Goal: Transaction & Acquisition: Download file/media

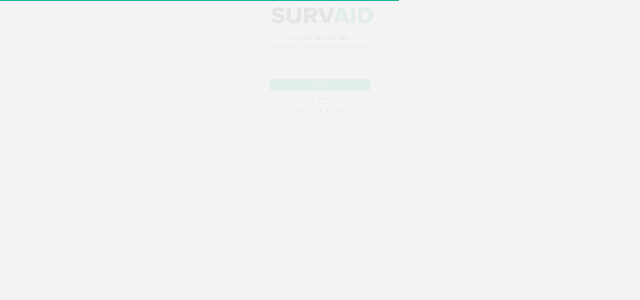
click at [305, 60] on input "email" at bounding box center [320, 58] width 100 height 11
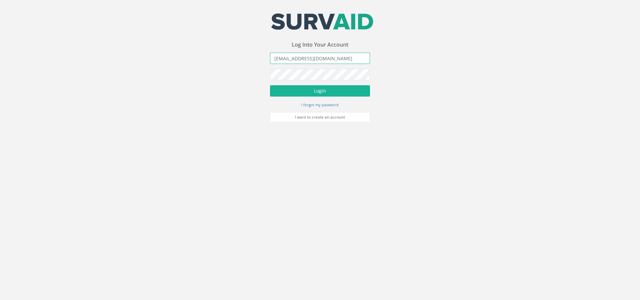
type input "[EMAIL_ADDRESS][DOMAIN_NAME]"
click at [270, 85] on button "Login" at bounding box center [320, 90] width 100 height 11
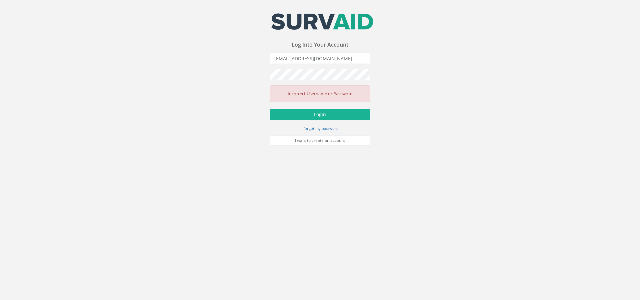
click at [228, 75] on div "Your email address was sucessfully verified - please login below to continue Yo…" at bounding box center [320, 73] width 640 height 146
click at [270, 109] on button "Login" at bounding box center [320, 114] width 100 height 11
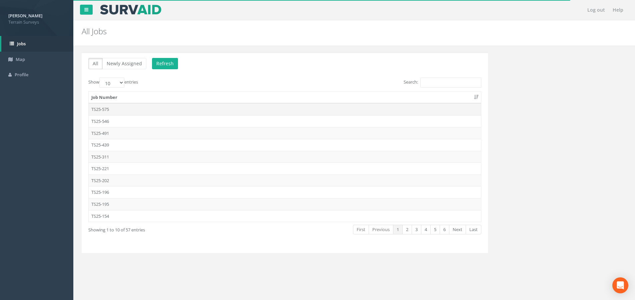
click at [113, 109] on td "TS25-575" at bounding box center [285, 109] width 392 height 12
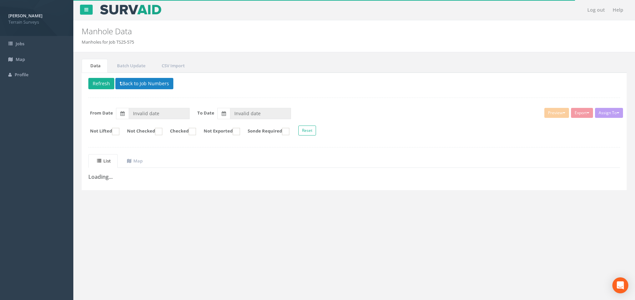
type input "[DATE]"
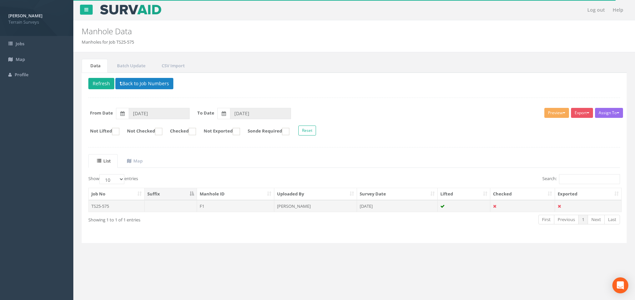
click at [327, 207] on td "[PERSON_NAME]" at bounding box center [315, 206] width 83 height 12
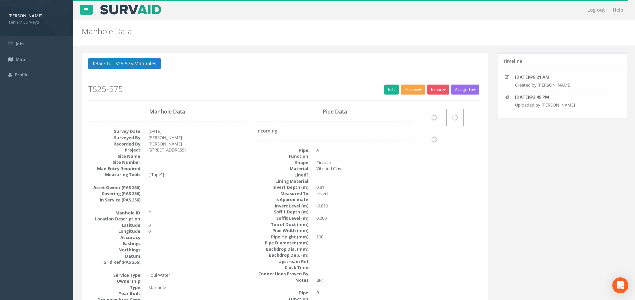
click at [413, 87] on button "Preview" at bounding box center [413, 90] width 25 height 10
click at [406, 112] on link "Terrain Manhole 3 Photo" at bounding box center [396, 115] width 59 height 10
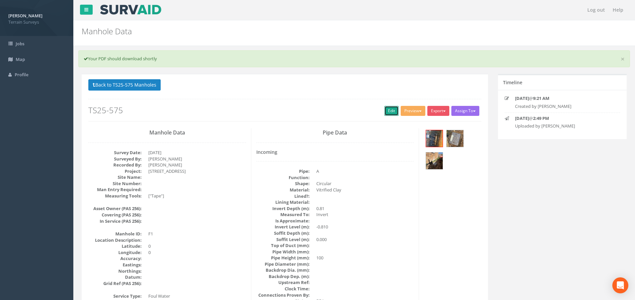
click at [391, 107] on link "Edit" at bounding box center [391, 111] width 14 height 10
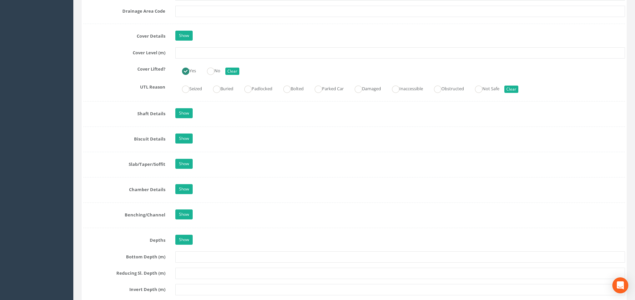
scroll to position [600, 0]
click at [187, 38] on link "Show" at bounding box center [183, 36] width 17 height 10
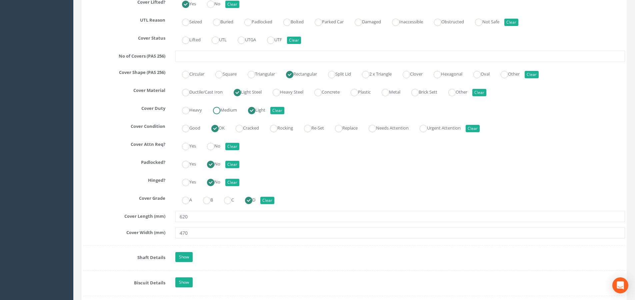
scroll to position [733, 0]
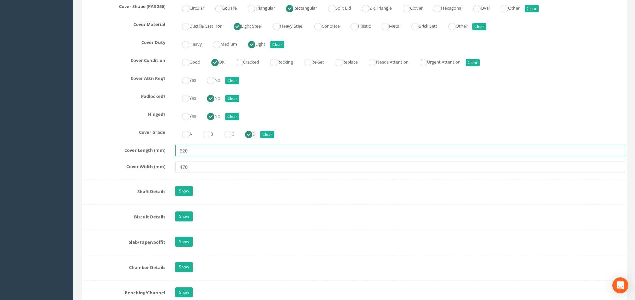
click at [203, 149] on input "620" at bounding box center [400, 150] width 450 height 11
type input "600"
click at [200, 165] on input "470" at bounding box center [400, 166] width 450 height 11
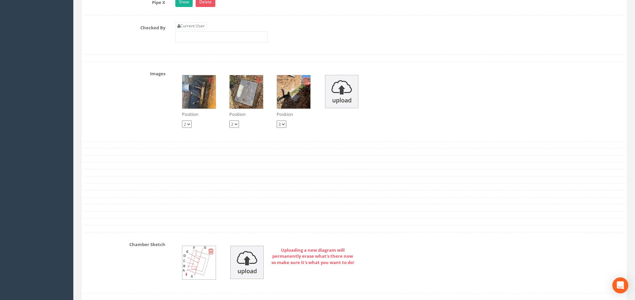
scroll to position [1433, 0]
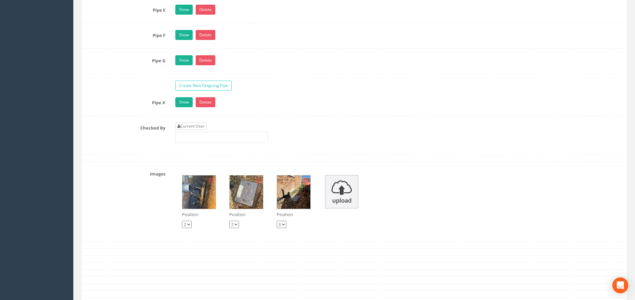
type input "450"
click at [204, 126] on link "Current User" at bounding box center [190, 126] width 31 height 7
type input "[PERSON_NAME]"
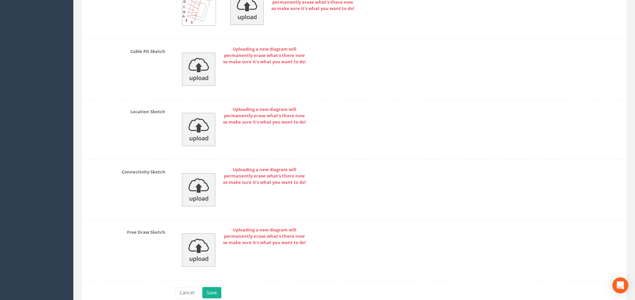
scroll to position [1821, 0]
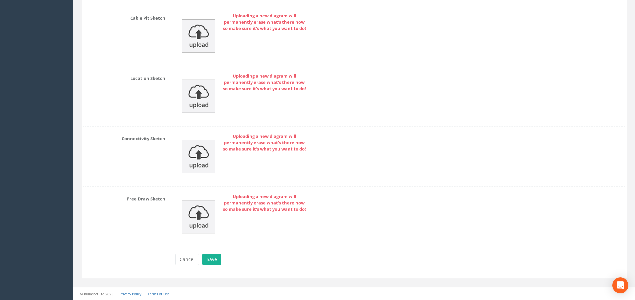
click at [213, 266] on div "Cancel Save Delete" at bounding box center [400, 260] width 460 height 13
click at [214, 262] on button "Save" at bounding box center [211, 259] width 19 height 11
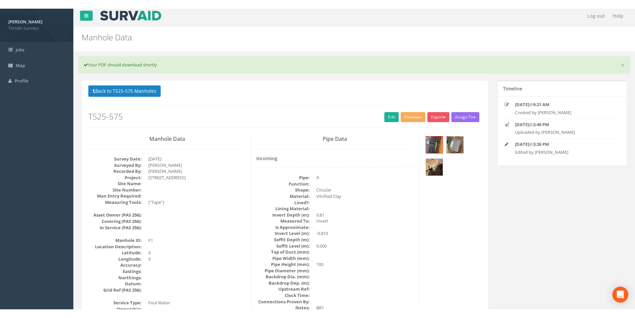
scroll to position [0, 0]
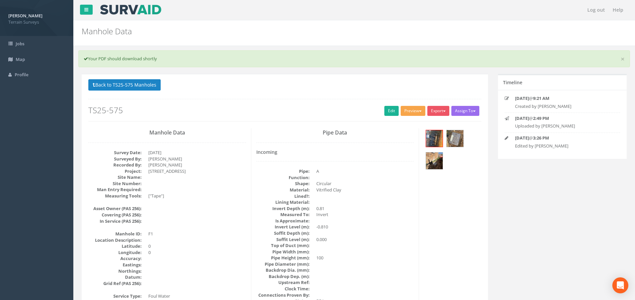
click at [416, 115] on button "Preview" at bounding box center [413, 111] width 25 height 10
click at [403, 136] on link "Terrain Manhole 3 Photo" at bounding box center [396, 136] width 59 height 10
click at [623, 60] on link "×" at bounding box center [623, 59] width 4 height 7
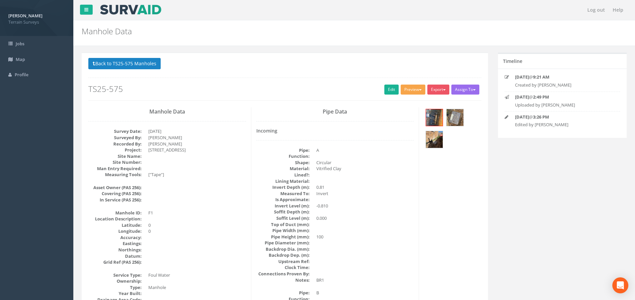
click at [415, 88] on button "Preview" at bounding box center [413, 90] width 25 height 10
click at [402, 112] on link "Terrain Manhole 3 Photo" at bounding box center [396, 115] width 59 height 10
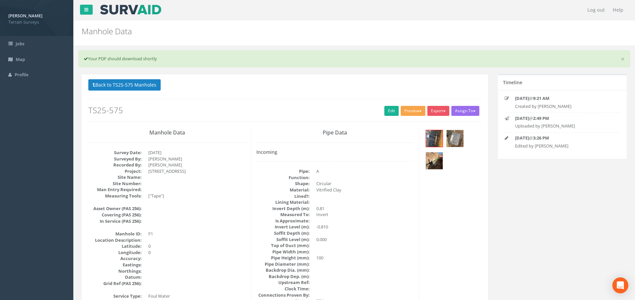
click at [411, 112] on button "Preview" at bounding box center [413, 111] width 25 height 10
click at [404, 136] on link "Terrain Manhole 3 Photo" at bounding box center [396, 136] width 59 height 10
click at [622, 59] on link "×" at bounding box center [623, 59] width 4 height 7
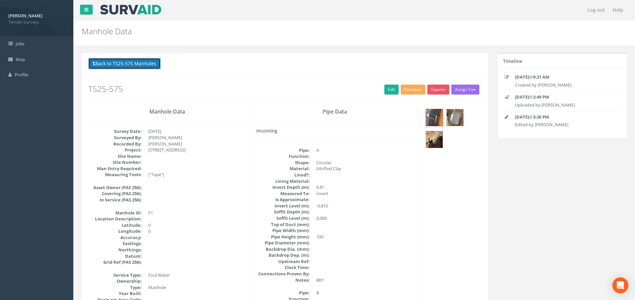
click at [133, 63] on button "Back to TS25-575 Manholes" at bounding box center [124, 63] width 72 height 11
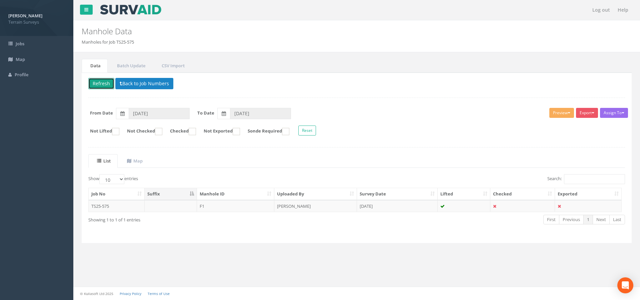
click at [107, 86] on button "Refresh" at bounding box center [101, 83] width 26 height 11
click at [379, 205] on td "[DATE]" at bounding box center [397, 206] width 81 height 12
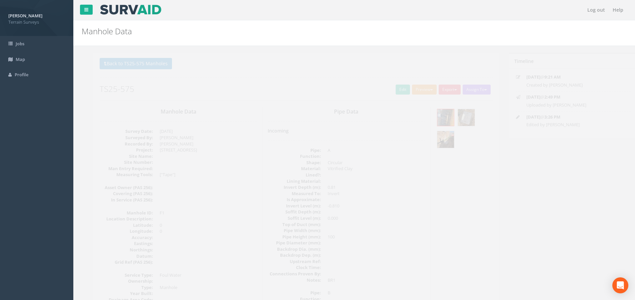
click at [407, 88] on button "Preview" at bounding box center [413, 90] width 25 height 10
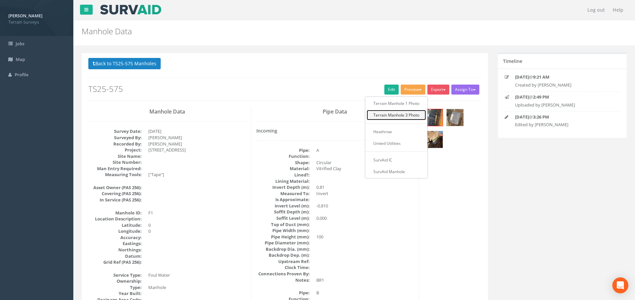
click at [400, 114] on link "Terrain Manhole 3 Photo" at bounding box center [396, 115] width 59 height 10
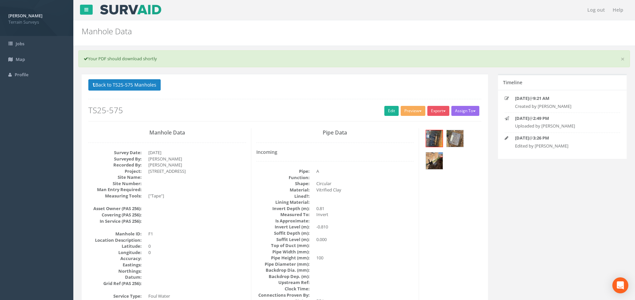
click at [625, 58] on div "× Your PDF should download shortly" at bounding box center [354, 58] width 552 height 17
click at [624, 58] on link "×" at bounding box center [623, 59] width 4 height 7
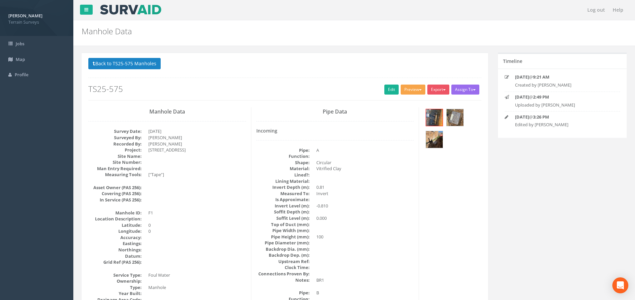
click at [411, 91] on button "Preview" at bounding box center [413, 90] width 25 height 10
click at [408, 114] on link "Terrain Manhole 3 Photo" at bounding box center [396, 115] width 59 height 10
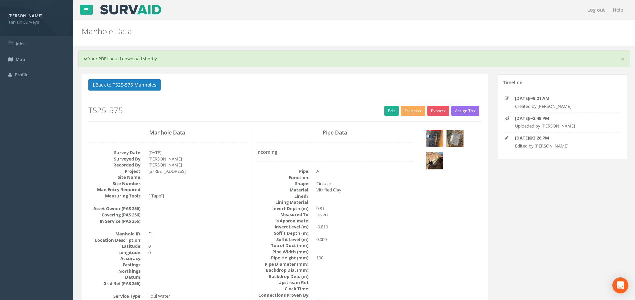
click at [624, 59] on link "×" at bounding box center [623, 59] width 4 height 7
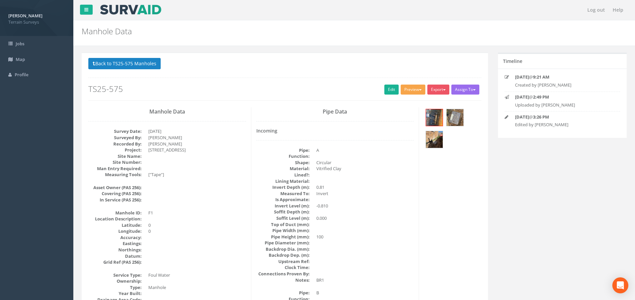
click at [411, 92] on button "Preview" at bounding box center [413, 90] width 25 height 10
click at [406, 116] on link "Terrain Manhole 3 Photo" at bounding box center [396, 115] width 59 height 10
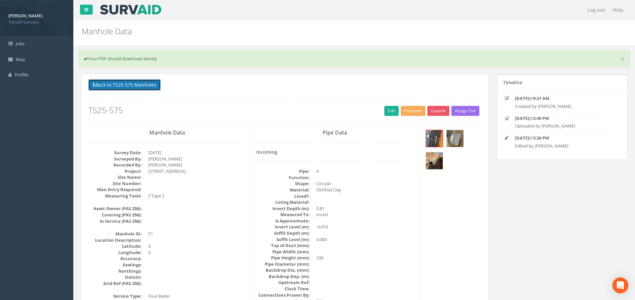
click at [144, 86] on button "Back to TS25-575 Manholes" at bounding box center [124, 84] width 72 height 11
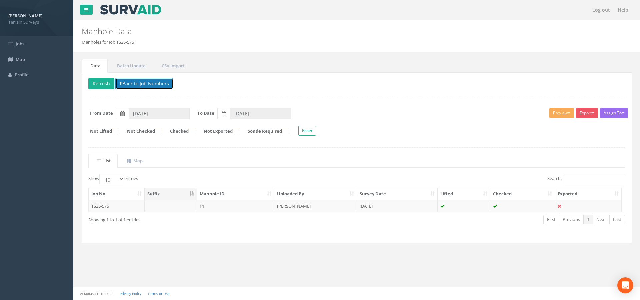
click at [137, 81] on button "Back to Job Numbers" at bounding box center [144, 83] width 58 height 11
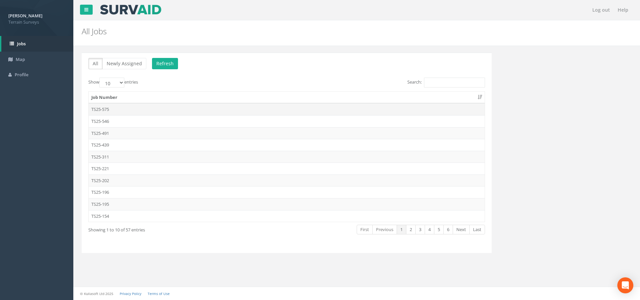
click at [102, 111] on td "TS25-575" at bounding box center [287, 109] width 396 height 12
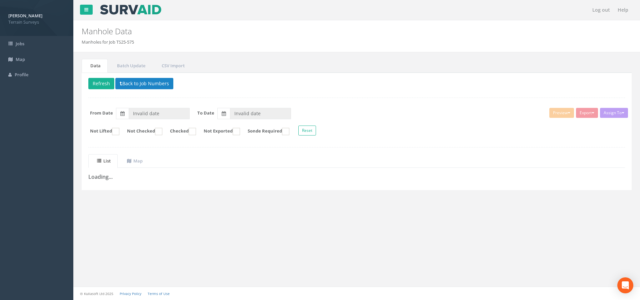
type input "[DATE]"
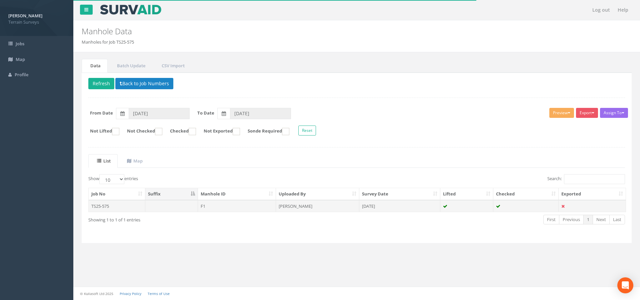
click at [389, 208] on td "[DATE]" at bounding box center [399, 206] width 81 height 12
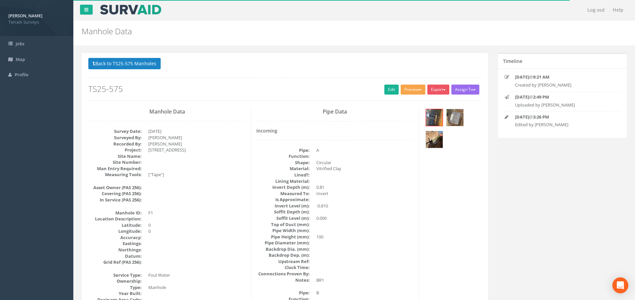
click at [415, 90] on button "Preview" at bounding box center [413, 90] width 25 height 10
click at [399, 114] on link "Terrain Manhole 3 Photo" at bounding box center [396, 115] width 59 height 10
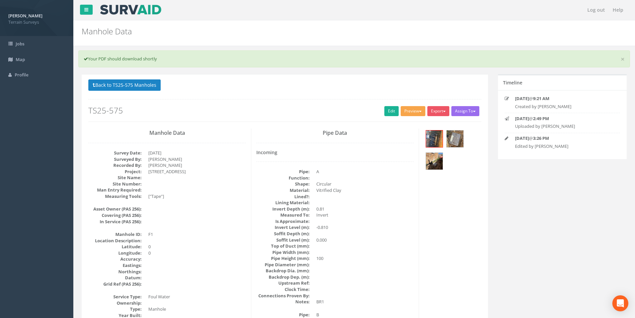
click at [417, 112] on button "Preview" at bounding box center [413, 111] width 25 height 10
click at [404, 139] on link "Terrain Manhole 3 Photo" at bounding box center [396, 136] width 59 height 10
click at [436, 109] on button "Export" at bounding box center [438, 111] width 22 height 10
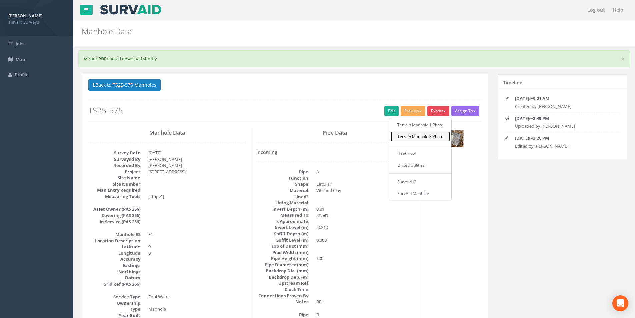
click at [434, 137] on link "Terrain Manhole 3 Photo" at bounding box center [420, 136] width 59 height 10
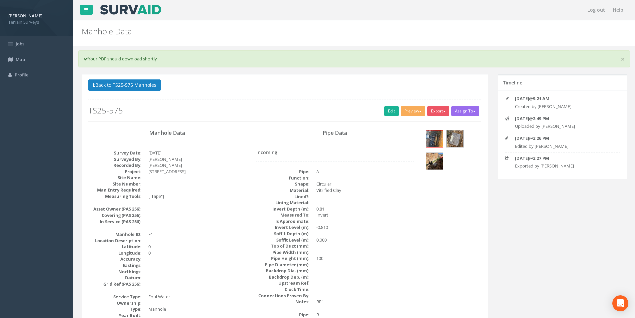
click at [590, 10] on link "Log out" at bounding box center [596, 10] width 24 height 20
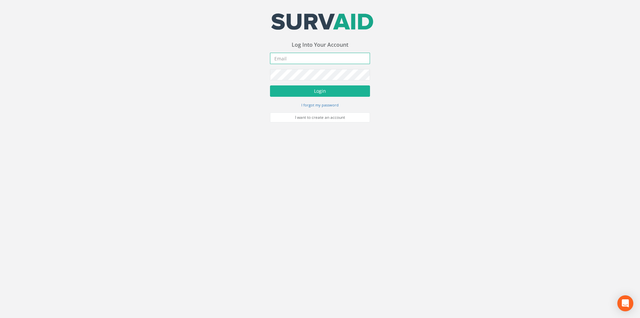
click at [304, 55] on input "email" at bounding box center [320, 58] width 100 height 11
type input "[EMAIL_ADDRESS][DOMAIN_NAME]"
click at [270, 85] on button "Login" at bounding box center [320, 90] width 100 height 11
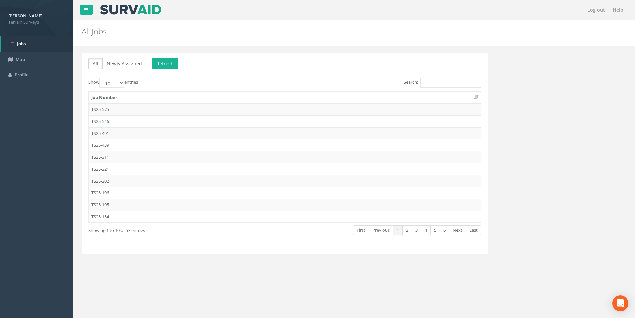
click at [192, 109] on td "TS25-575" at bounding box center [285, 109] width 392 height 12
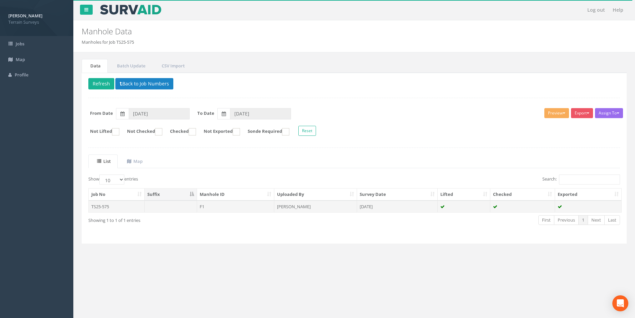
click at [285, 207] on td "[PERSON_NAME]" at bounding box center [315, 206] width 83 height 12
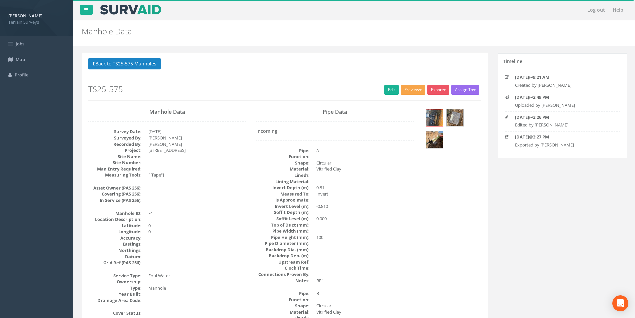
click at [419, 89] on button "Preview" at bounding box center [413, 90] width 25 height 10
click at [396, 115] on link "Terrain Manhole 3 Photo" at bounding box center [396, 115] width 59 height 10
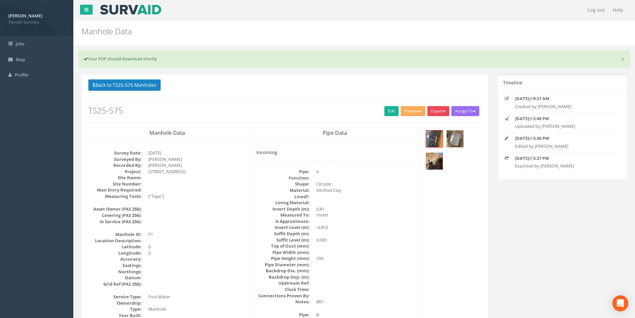
click at [437, 112] on button "Export" at bounding box center [438, 111] width 22 height 10
click at [425, 136] on link "Terrain Manhole 3 Photo" at bounding box center [420, 136] width 59 height 10
click at [442, 114] on button "Export" at bounding box center [438, 111] width 22 height 10
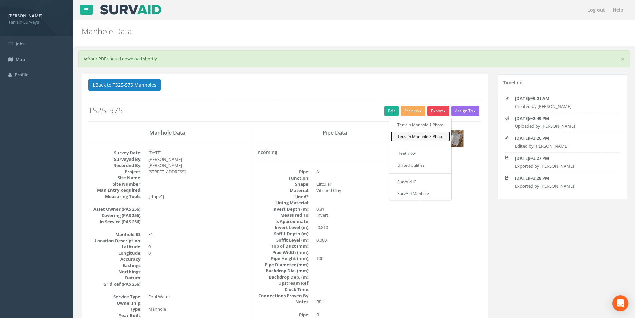
click at [424, 134] on link "Terrain Manhole 3 Photo" at bounding box center [420, 136] width 59 height 10
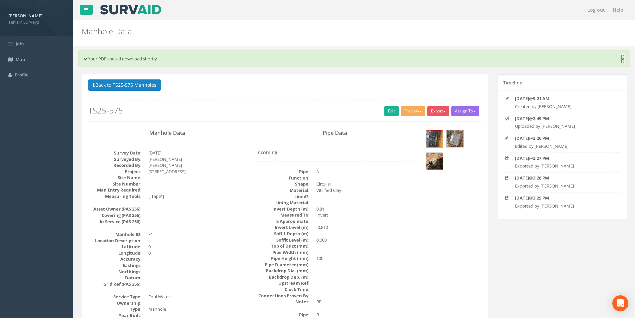
click at [623, 58] on link "×" at bounding box center [623, 59] width 4 height 7
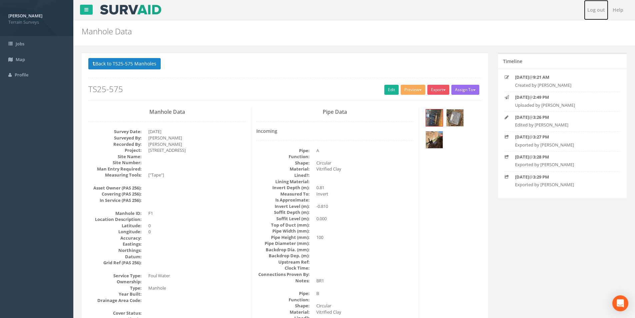
click at [592, 9] on link "Log out" at bounding box center [596, 10] width 24 height 20
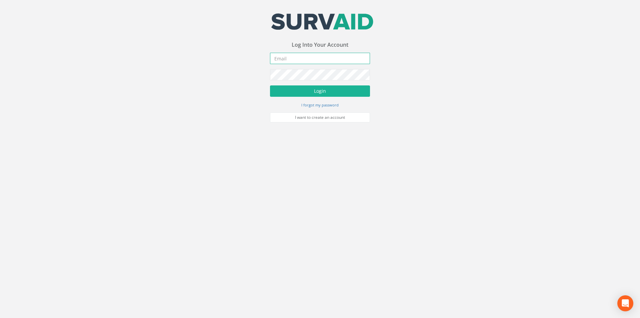
click at [311, 59] on input "email" at bounding box center [320, 58] width 100 height 11
type input "[EMAIL_ADDRESS][DOMAIN_NAME]"
click at [270, 85] on button "Login" at bounding box center [320, 90] width 100 height 11
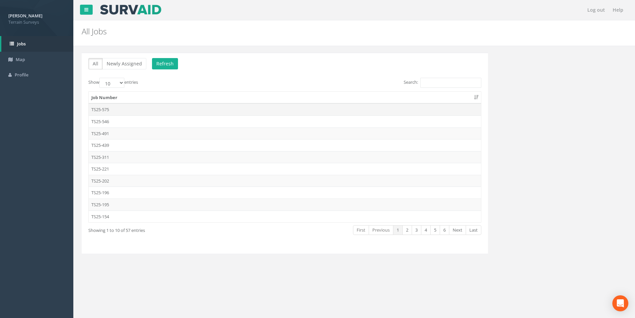
click at [107, 112] on td "TS25-575" at bounding box center [285, 109] width 392 height 12
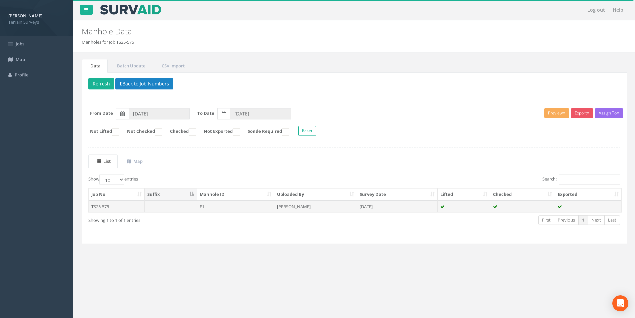
click at [304, 206] on td "[PERSON_NAME]" at bounding box center [315, 206] width 83 height 12
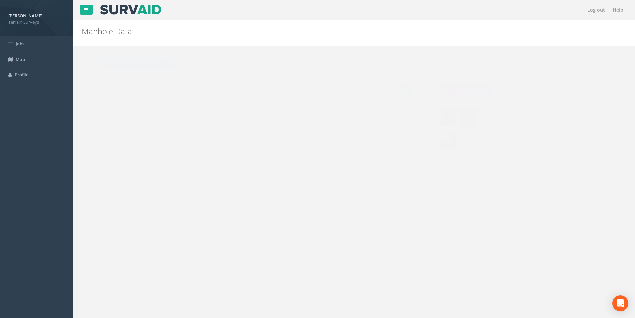
click at [443, 89] on button "Export" at bounding box center [438, 90] width 22 height 10
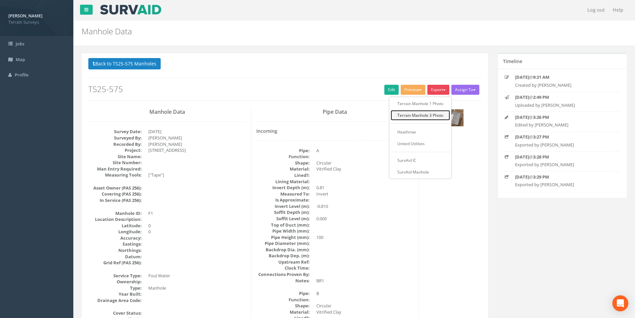
click at [430, 113] on link "Terrain Manhole 3 Photo" at bounding box center [420, 115] width 59 height 10
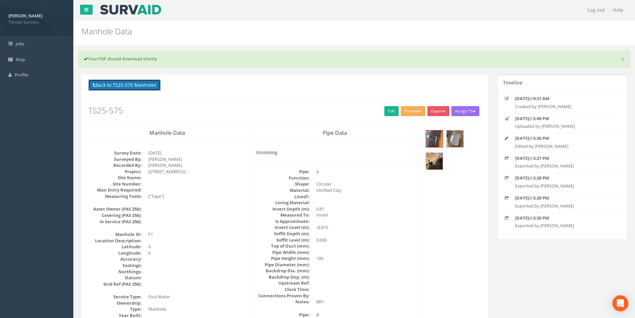
click at [127, 87] on button "Back to TS25-575 Manholes" at bounding box center [124, 84] width 72 height 11
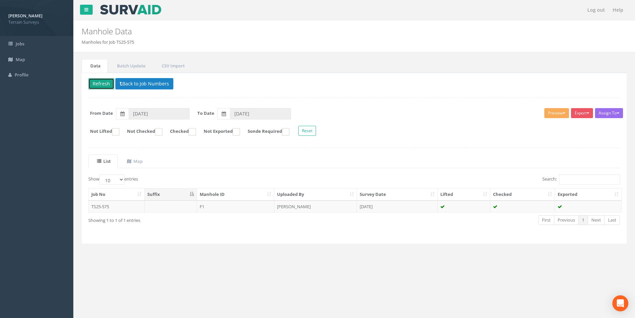
click at [98, 85] on button "Refresh" at bounding box center [101, 83] width 26 height 11
click at [363, 209] on td "[DATE]" at bounding box center [397, 206] width 81 height 12
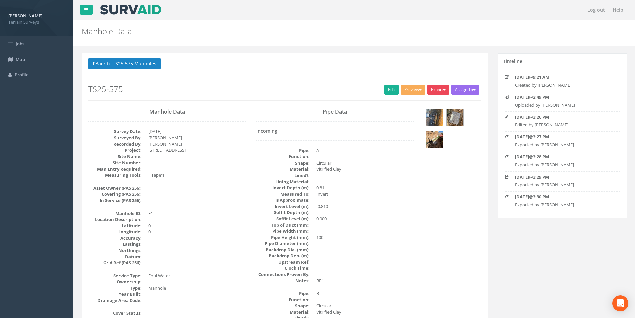
click at [439, 92] on button "Export" at bounding box center [438, 90] width 22 height 10
click at [423, 112] on link "Terrain Manhole 3 Photo" at bounding box center [420, 115] width 59 height 10
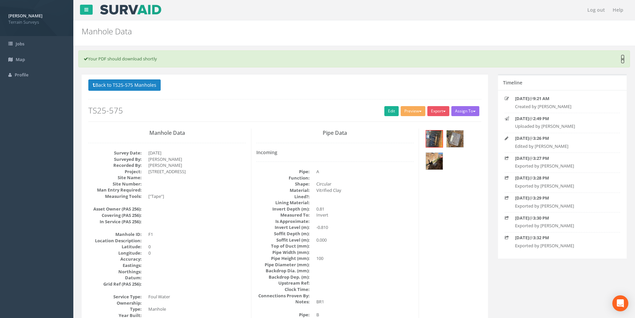
click at [623, 58] on link "×" at bounding box center [623, 59] width 4 height 7
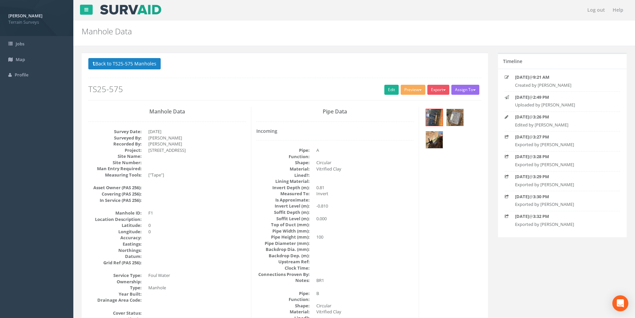
click at [540, 198] on p "[DATE] 3:30 PM" at bounding box center [562, 196] width 95 height 6
drag, startPoint x: 562, startPoint y: 199, endPoint x: 522, endPoint y: 219, distance: 44.4
click at [503, 207] on div "[DATE] 3:30 PM Exported by [PERSON_NAME]" at bounding box center [562, 201] width 125 height 17
click at [543, 243] on div "Timeline [DATE] 9:21 AM Created by [PERSON_NAME] [DATE] 2:49 PM Uploaded by [PE…" at bounding box center [562, 149] width 139 height 193
click at [595, 9] on link "Log out" at bounding box center [596, 10] width 24 height 20
